Goal: Find specific page/section

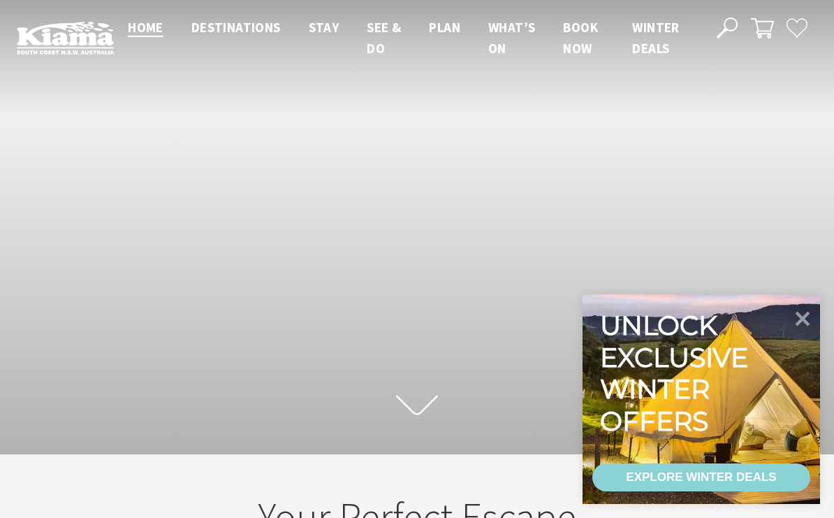
click at [807, 326] on icon at bounding box center [803, 319] width 15 height 15
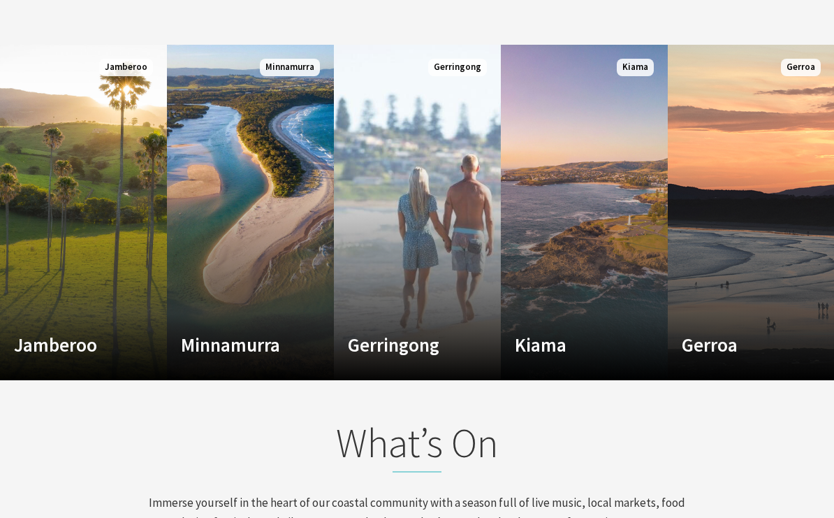
scroll to position [918, 0]
click at [231, 333] on h4 "Minnamurra" at bounding box center [238, 344] width 114 height 22
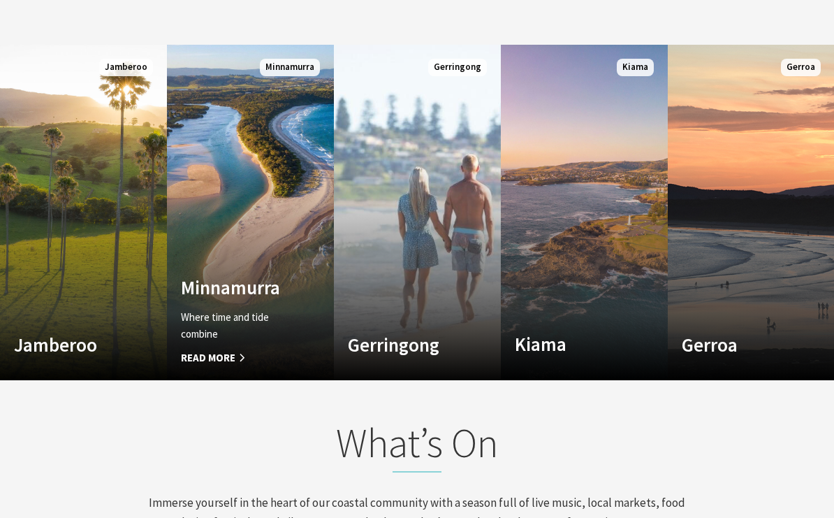
click at [603, 242] on link "Custom Image Used Kiama Where the sea makes a noise Read More Kiama" at bounding box center [584, 212] width 167 height 335
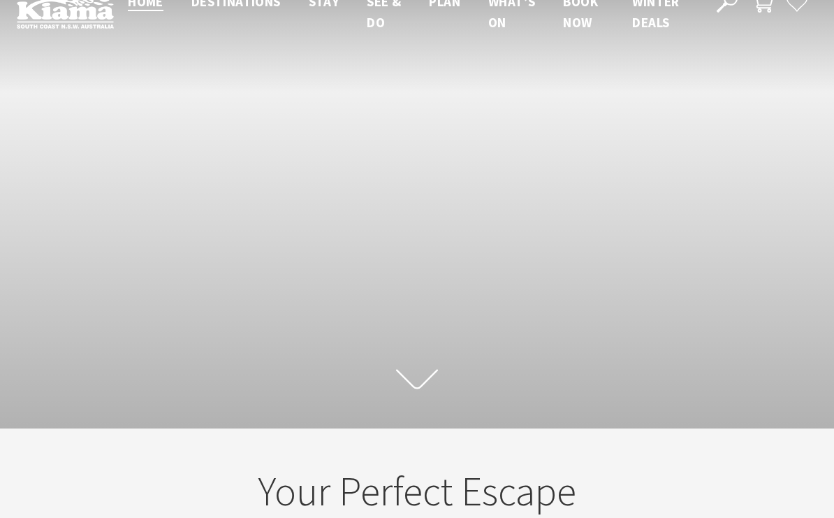
scroll to position [0, 0]
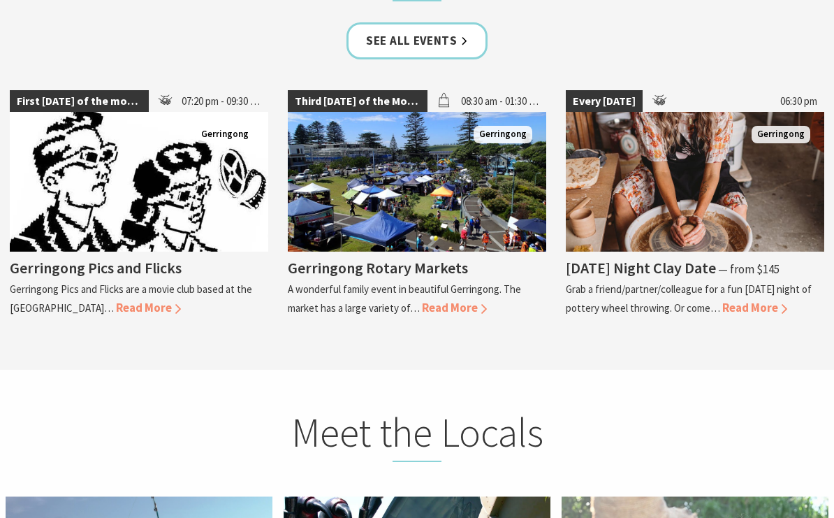
scroll to position [3503, 0]
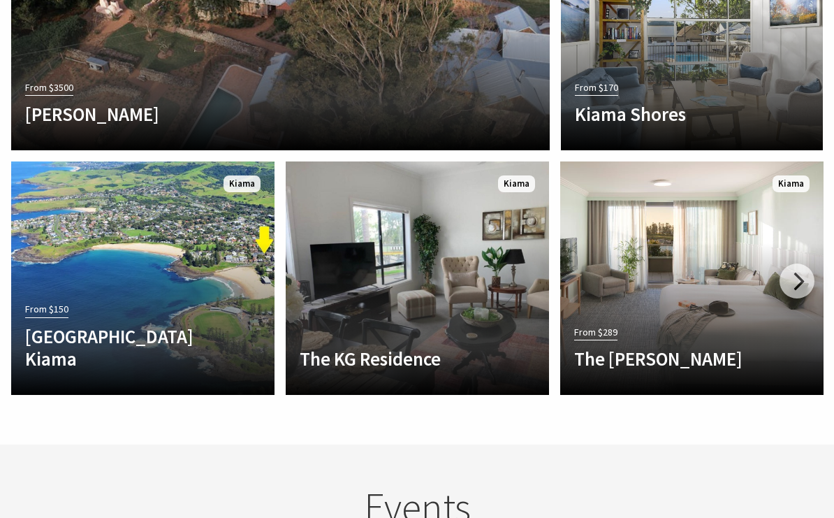
scroll to position [3270, 0]
